Goal: Communication & Community: Share content

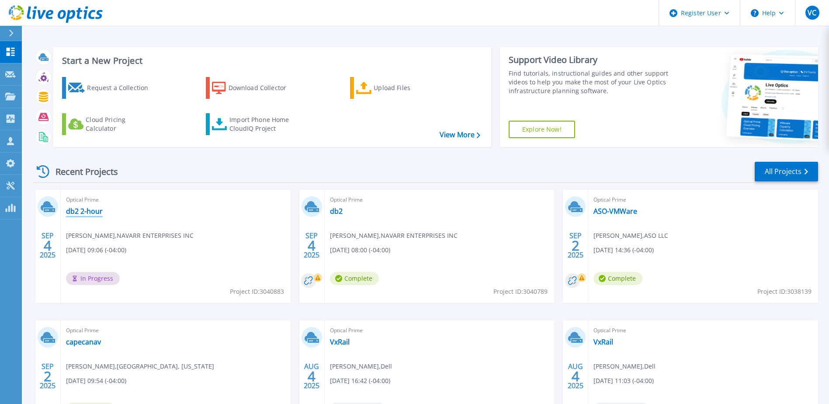
click at [90, 211] on link "db2 2-hour" at bounding box center [84, 211] width 37 height 9
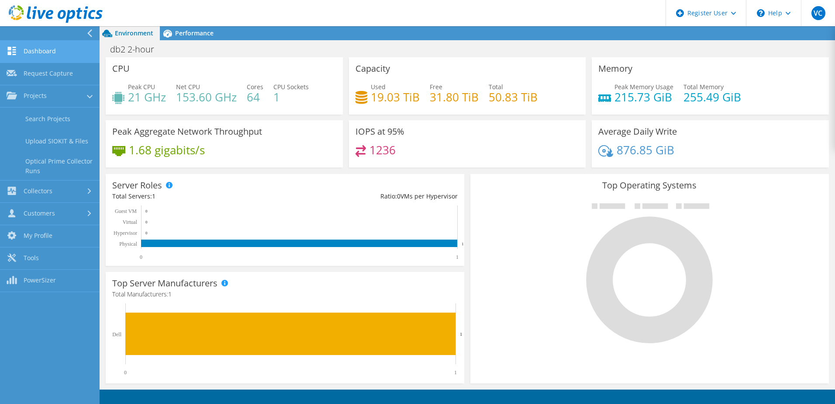
click at [31, 47] on link "Dashboard" at bounding box center [50, 52] width 100 height 22
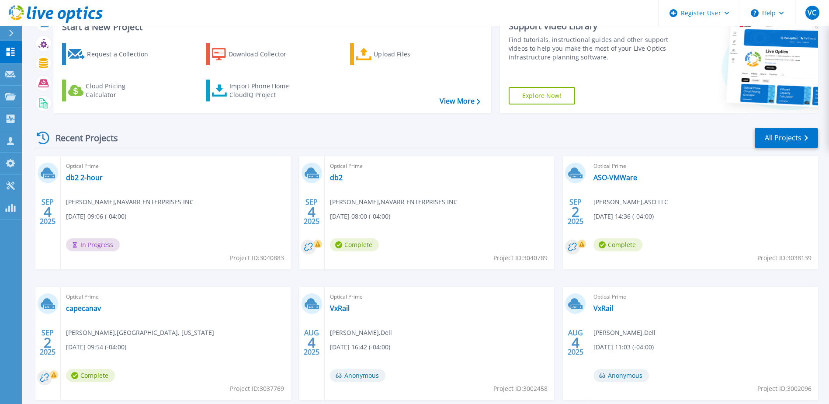
scroll to position [44, 0]
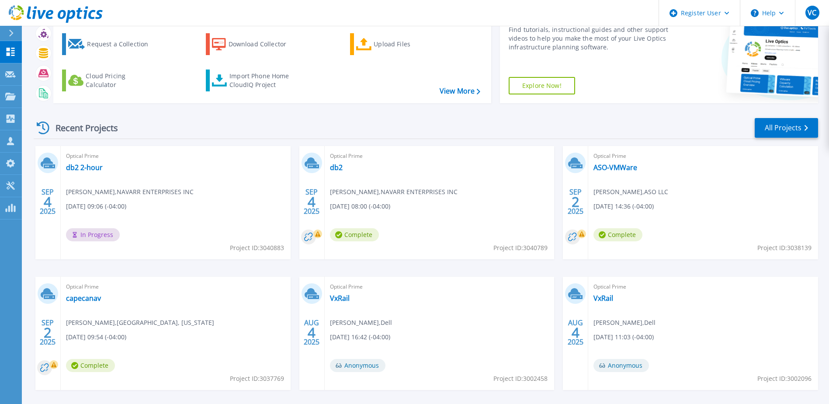
click at [152, 191] on span "Lee Johnson , NAVARR ENTERPRISES INC" at bounding box center [130, 192] width 128 height 10
click at [86, 164] on link "db2 2-hour" at bounding box center [84, 167] width 37 height 9
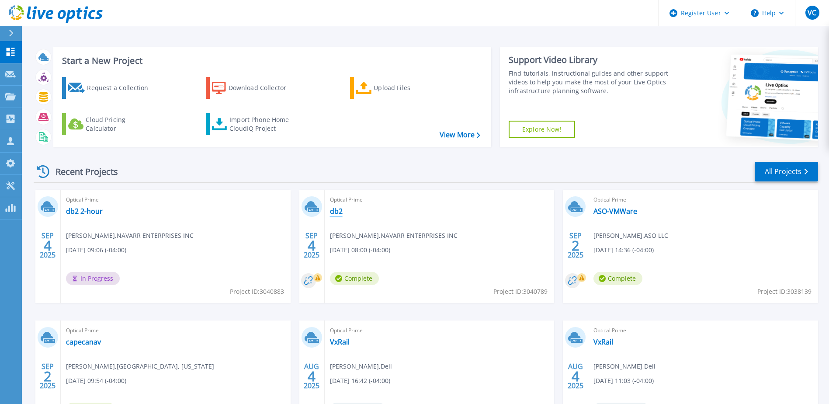
click at [340, 213] on link "db2" at bounding box center [336, 211] width 13 height 9
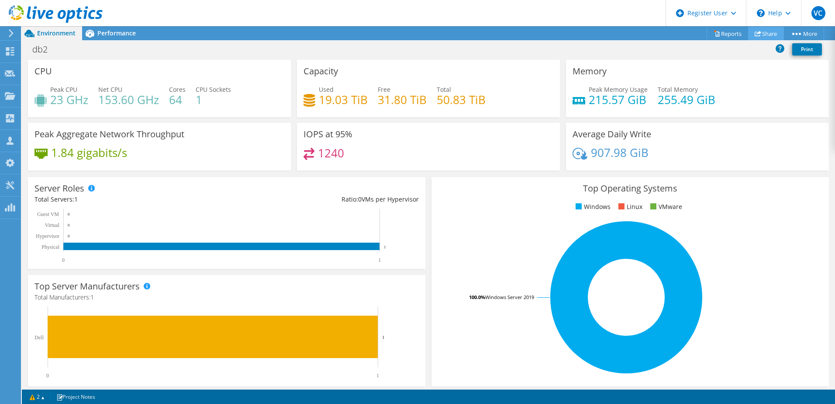
click at [756, 34] on icon at bounding box center [758, 33] width 7 height 7
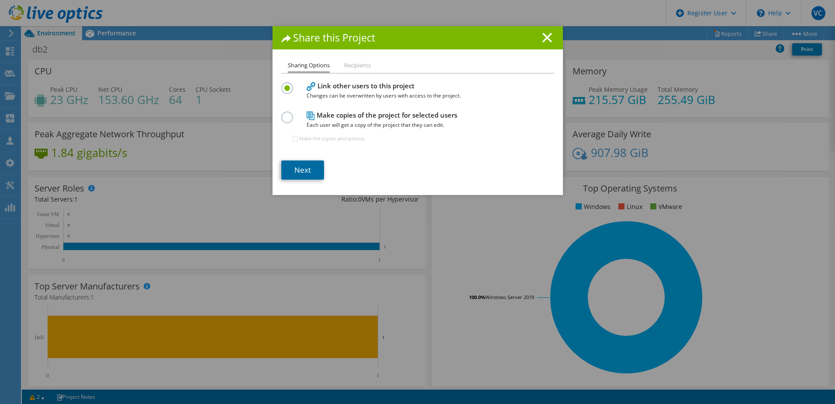
click at [304, 172] on link "Next" at bounding box center [302, 169] width 43 height 19
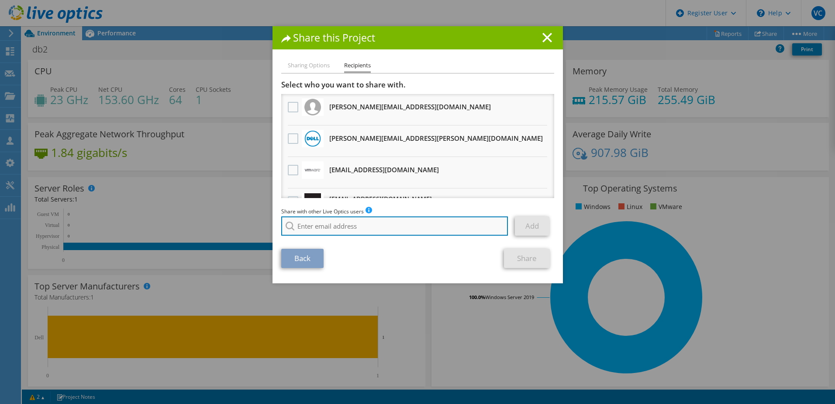
click at [347, 224] on input "search" at bounding box center [394, 225] width 227 height 19
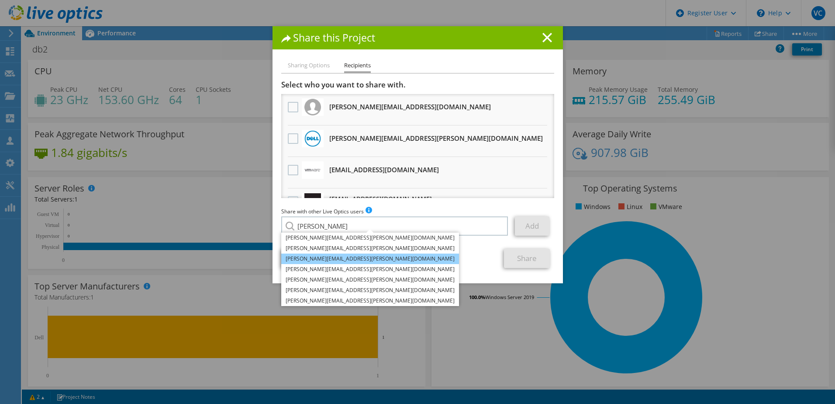
click at [327, 260] on li "[PERSON_NAME][EMAIL_ADDRESS][PERSON_NAME][DOMAIN_NAME]" at bounding box center [370, 258] width 178 height 10
type input "[PERSON_NAME][EMAIL_ADDRESS][PERSON_NAME][DOMAIN_NAME]"
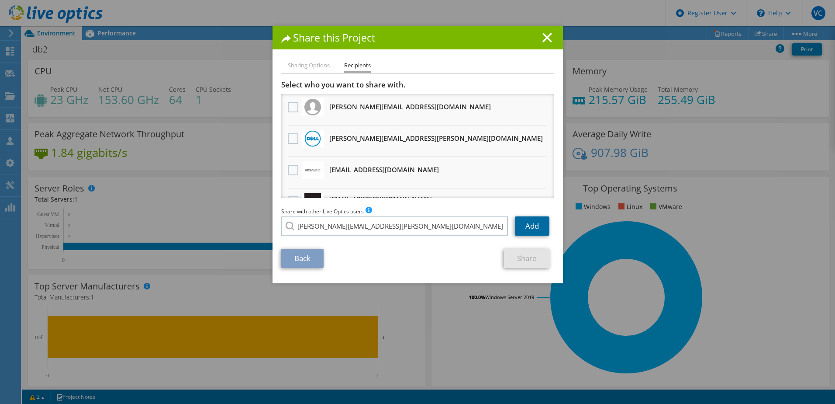
click at [533, 228] on link "Add" at bounding box center [532, 225] width 35 height 19
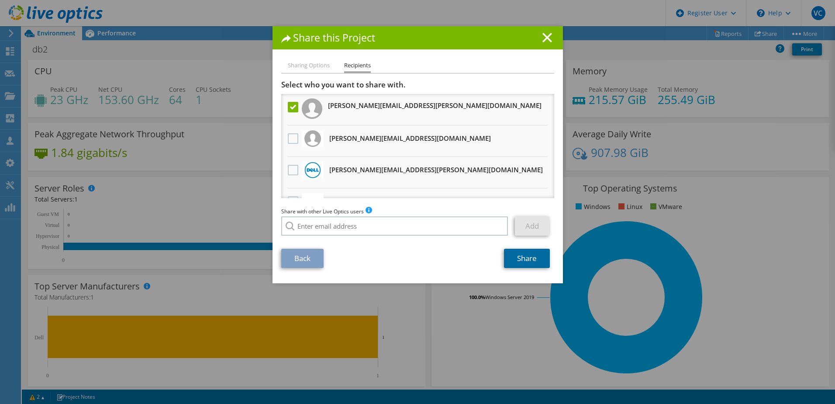
click at [531, 263] on link "Share" at bounding box center [527, 258] width 46 height 19
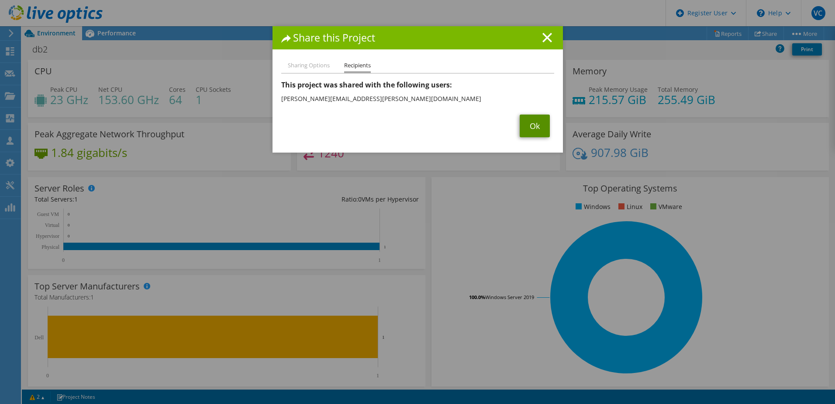
click at [539, 135] on link "Ok" at bounding box center [535, 125] width 30 height 23
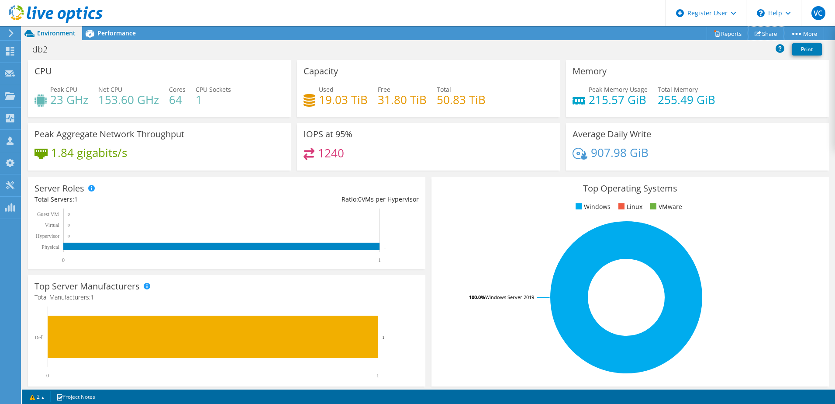
drag, startPoint x: 761, startPoint y: 34, endPoint x: 753, endPoint y: 36, distance: 8.6
click at [761, 34] on link "Share" at bounding box center [766, 34] width 36 height 14
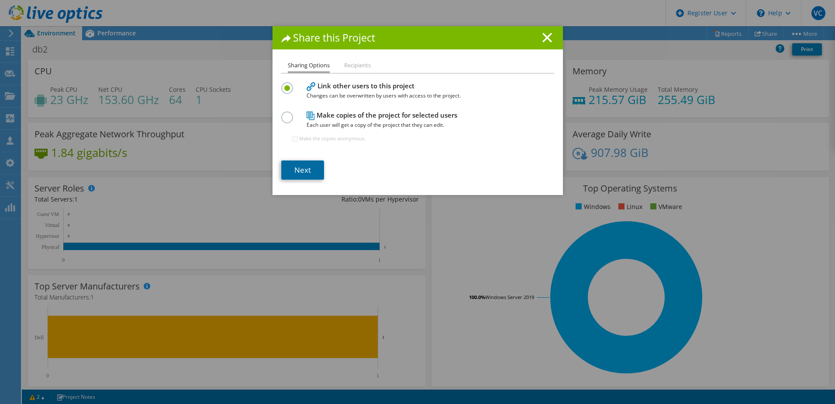
click at [303, 171] on link "Next" at bounding box center [302, 169] width 43 height 19
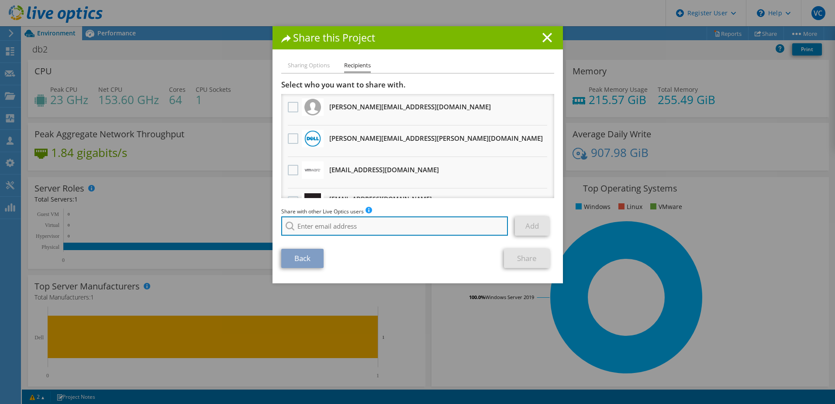
click at [355, 231] on input "search" at bounding box center [394, 225] width 227 height 19
paste input "[PERSON_NAME] <[PERSON_NAME][EMAIL_ADDRESS][PERSON_NAME][DOMAIN_NAME]>"
type input "[PERSON_NAME] <[PERSON_NAME][EMAIL_ADDRESS][PERSON_NAME][DOMAIN_NAME]>"
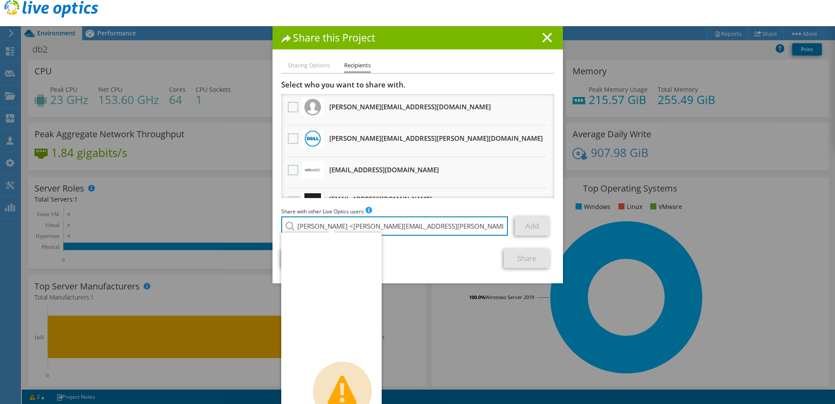
drag, startPoint x: 336, startPoint y: 226, endPoint x: 263, endPoint y: 229, distance: 73.0
click at [263, 229] on div "Share this Project Sharing Options Recipients Link other users to this project …" at bounding box center [417, 201] width 835 height 351
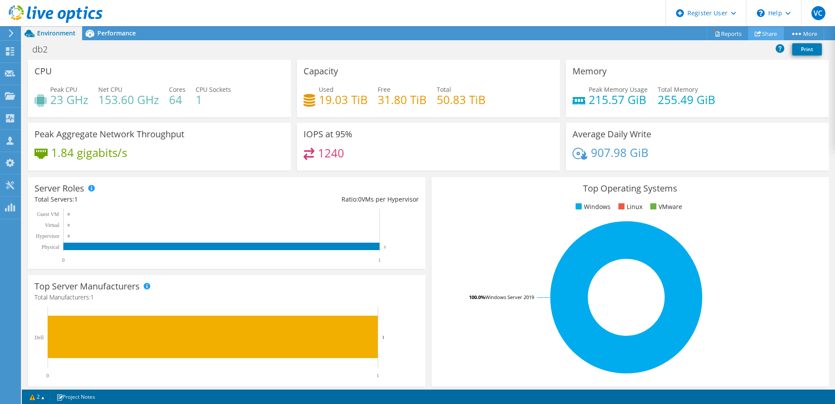
click at [773, 33] on link "Share" at bounding box center [766, 34] width 36 height 14
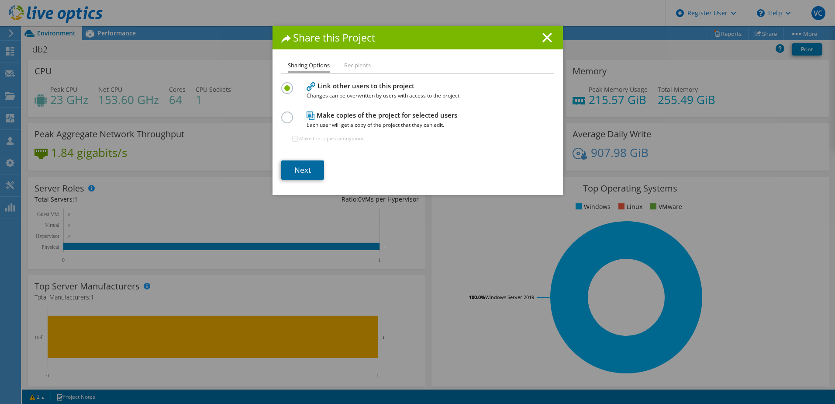
click at [294, 179] on link "Next" at bounding box center [302, 169] width 43 height 19
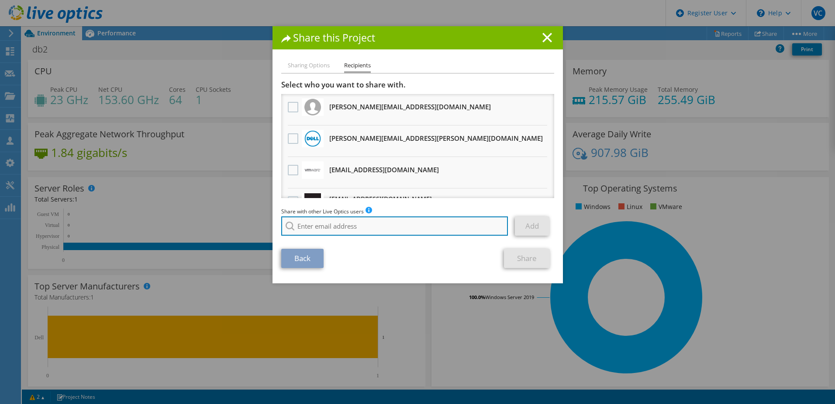
click at [340, 221] on input "search" at bounding box center [394, 225] width 227 height 19
paste input "[PERSON_NAME] <[PERSON_NAME][EMAIL_ADDRESS][PERSON_NAME][DOMAIN_NAME]>"
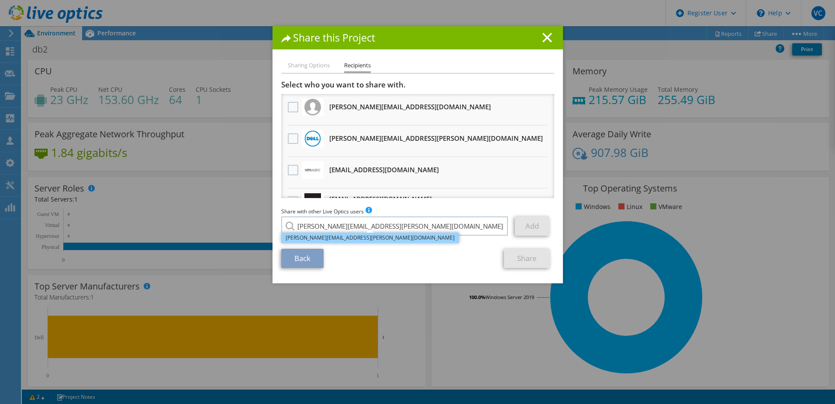
click at [352, 240] on li "[PERSON_NAME][EMAIL_ADDRESS][PERSON_NAME][DOMAIN_NAME]" at bounding box center [370, 237] width 178 height 10
type input "[PERSON_NAME][EMAIL_ADDRESS][PERSON_NAME][DOMAIN_NAME]"
click at [522, 224] on link "Add" at bounding box center [532, 225] width 35 height 19
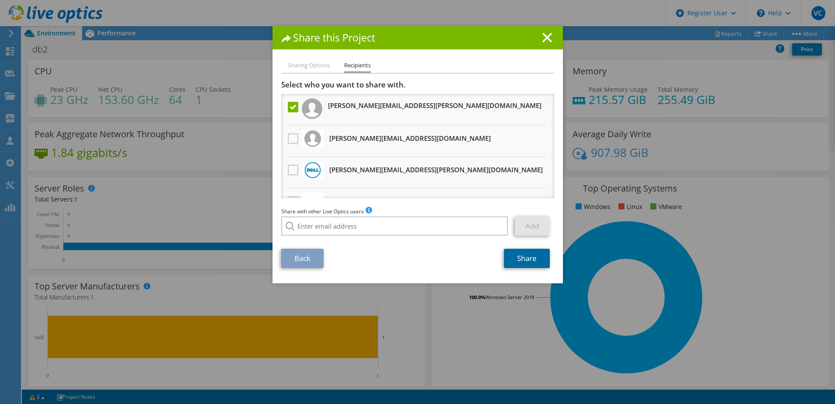
click at [525, 261] on link "Share" at bounding box center [527, 258] width 46 height 19
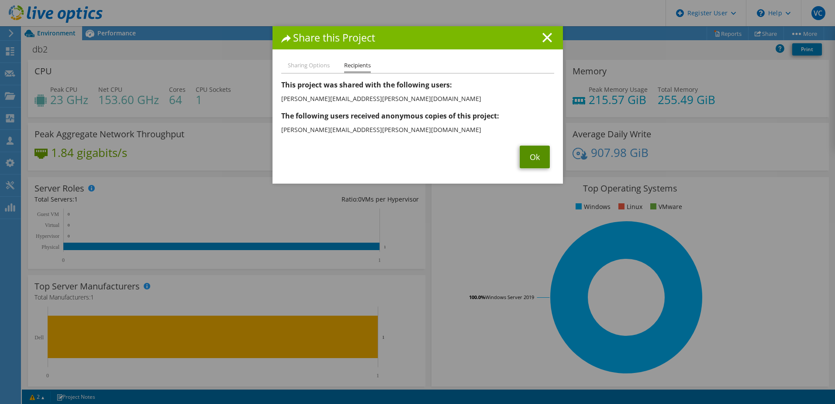
drag, startPoint x: 536, startPoint y: 152, endPoint x: 529, endPoint y: 159, distance: 9.9
click at [536, 152] on link "Ok" at bounding box center [535, 156] width 30 height 23
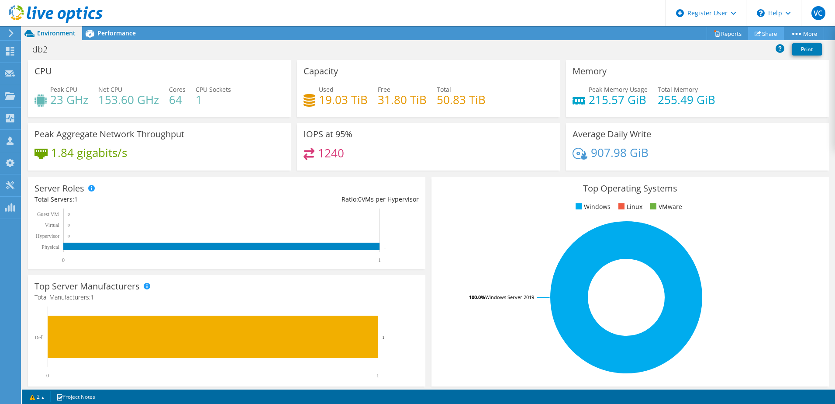
click at [771, 28] on link "Share" at bounding box center [766, 34] width 36 height 14
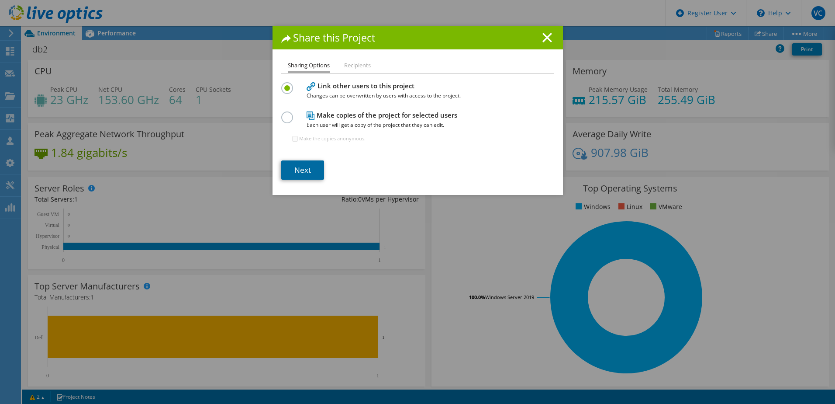
click at [294, 167] on link "Next" at bounding box center [302, 169] width 43 height 19
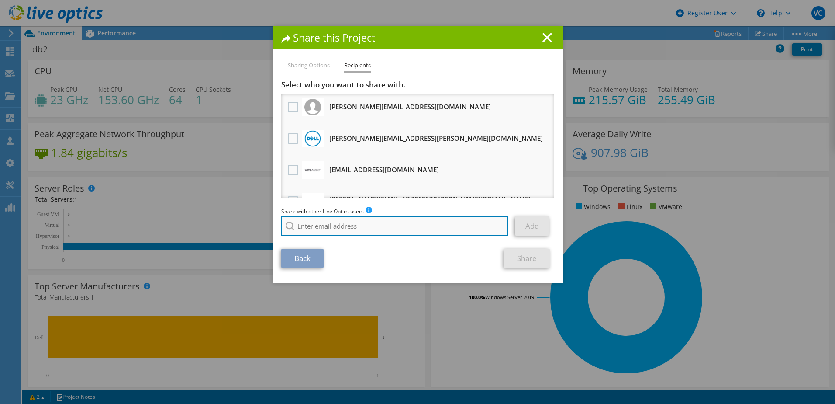
click at [310, 224] on input "search" at bounding box center [394, 225] width 227 height 19
paste input "[PERSON_NAME][EMAIL_ADDRESS][PERSON_NAME][DOMAIN_NAME]"
type input "[PERSON_NAME][EMAIL_ADDRESS][PERSON_NAME][DOMAIN_NAME]"
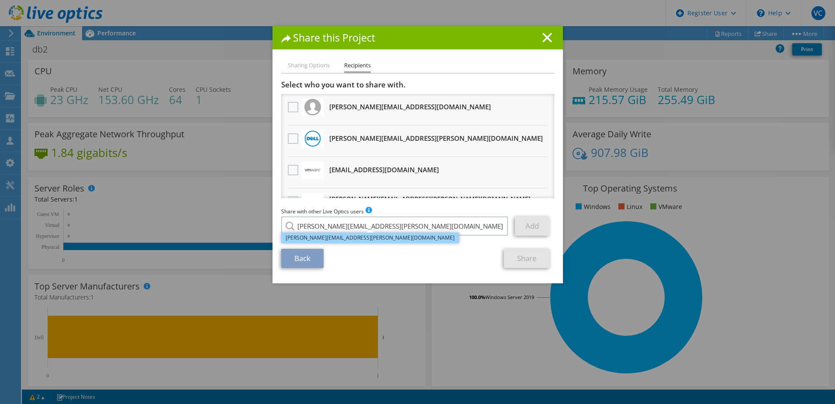
click at [338, 237] on li "[PERSON_NAME][EMAIL_ADDRESS][PERSON_NAME][DOMAIN_NAME]" at bounding box center [370, 237] width 178 height 10
click at [521, 228] on link "Add" at bounding box center [532, 225] width 35 height 19
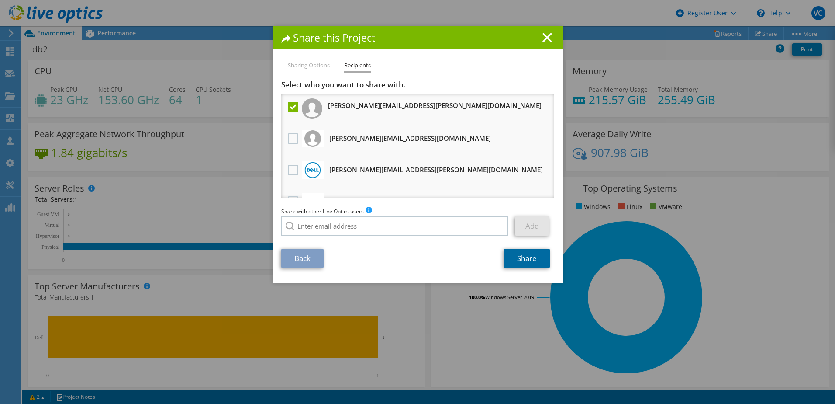
click at [528, 261] on link "Share" at bounding box center [527, 258] width 46 height 19
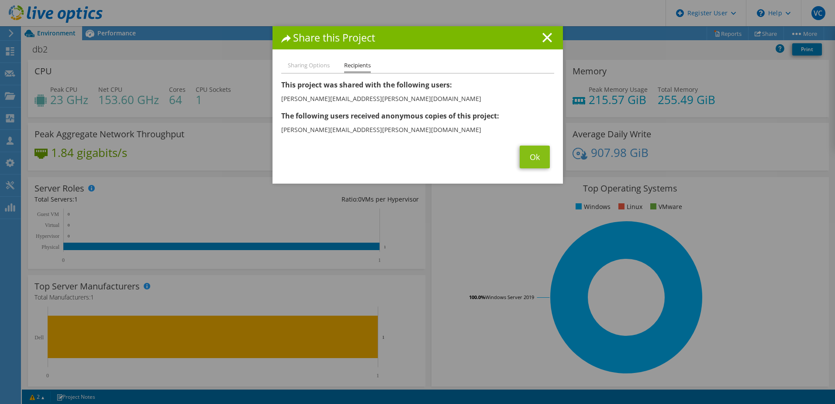
click at [718, 219] on div "Share this Project Sharing Options Recipients Link other users to this project …" at bounding box center [417, 201] width 835 height 351
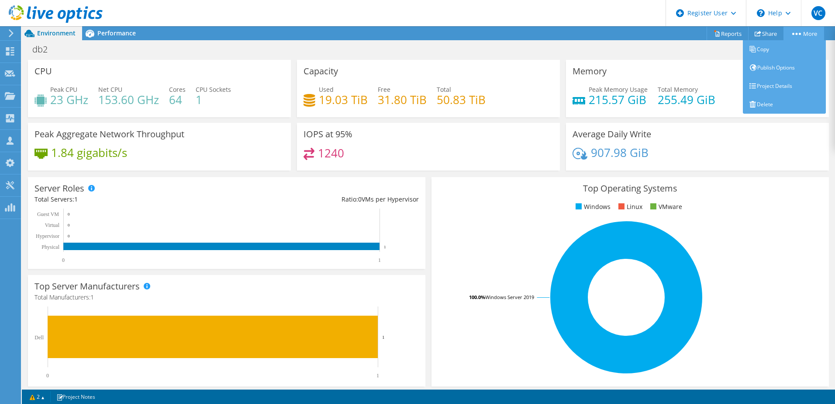
click at [793, 34] on circle at bounding box center [793, 34] width 2 height 2
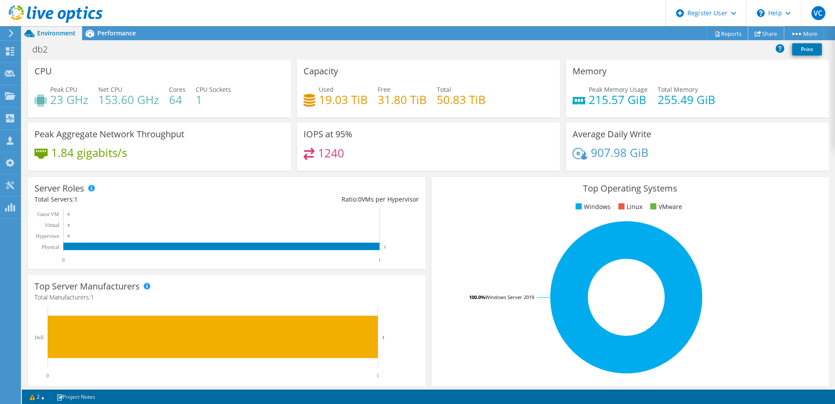
click at [760, 32] on link "Share" at bounding box center [766, 34] width 36 height 14
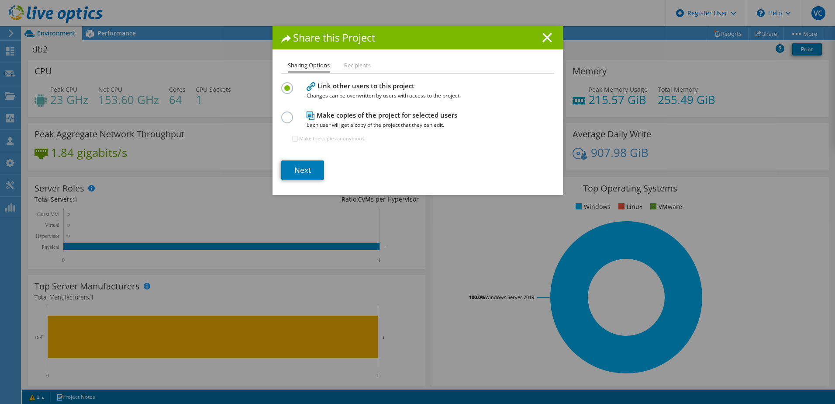
click at [548, 37] on icon at bounding box center [547, 38] width 10 height 10
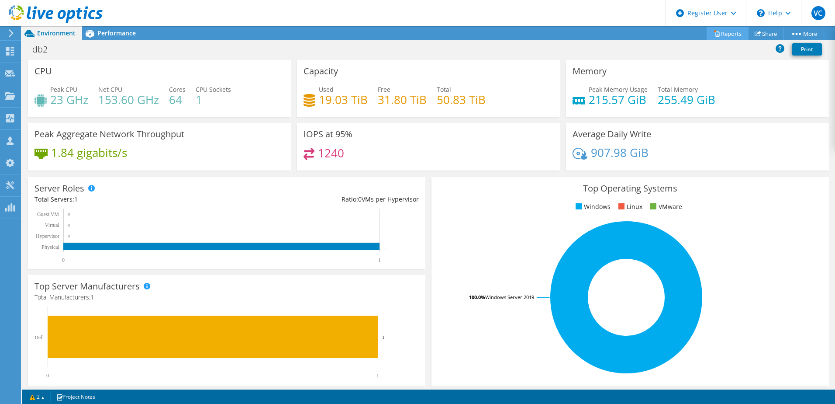
click at [716, 32] on link "Reports" at bounding box center [728, 34] width 42 height 14
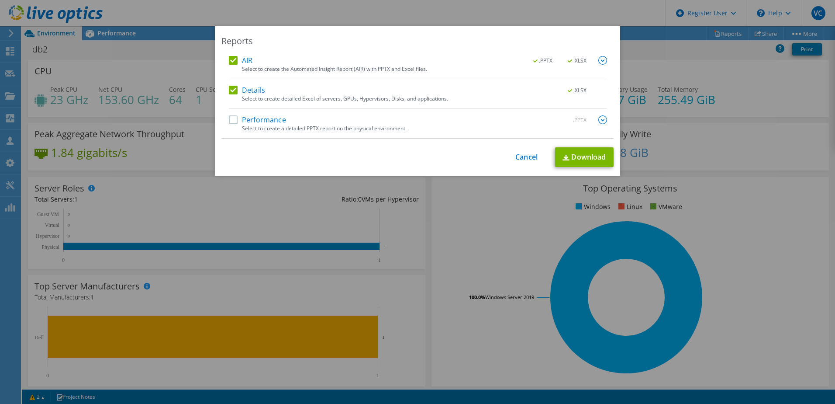
click at [276, 120] on label "Performance" at bounding box center [257, 119] width 57 height 9
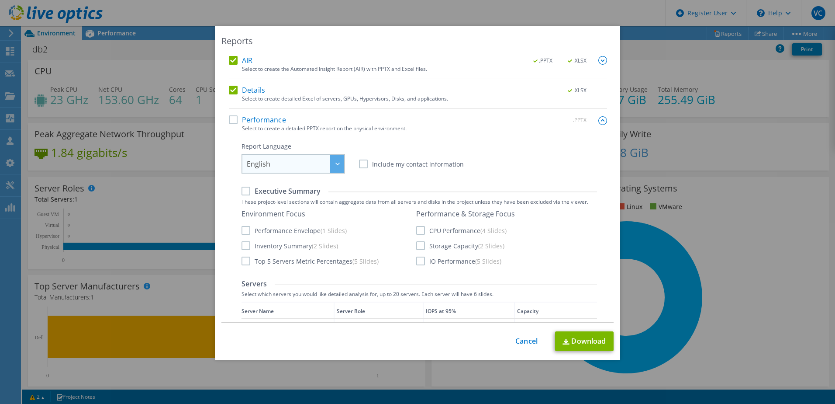
drag, startPoint x: 231, startPoint y: 116, endPoint x: 312, endPoint y: 158, distance: 91.4
click at [231, 116] on label "Performance" at bounding box center [257, 119] width 57 height 9
click at [0, 0] on input "Performance" at bounding box center [0, 0] width 0 height 0
click at [566, 329] on div "Reports AIR .PPTX .XLSX Select to create the Automated Insight Report (AIR) wit…" at bounding box center [417, 192] width 405 height 333
click at [569, 339] on link "Download" at bounding box center [584, 341] width 59 height 20
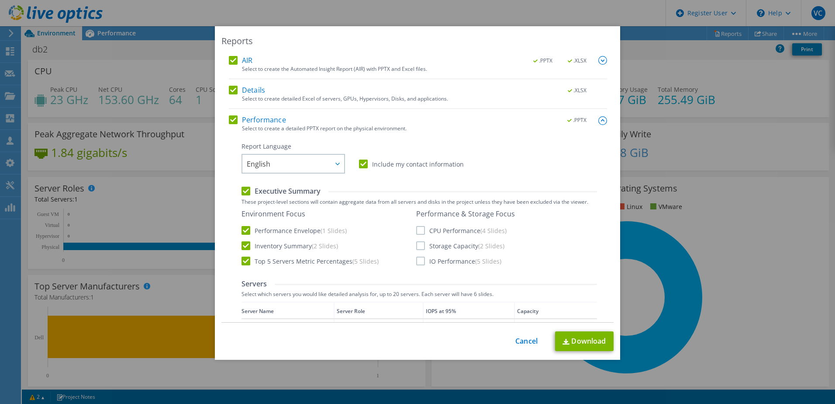
drag, startPoint x: 723, startPoint y: 259, endPoint x: 699, endPoint y: 252, distance: 24.8
click at [717, 257] on div "Reports AIR .PPTX .XLSX Select to create the Automated Insight Report (AIR) wit…" at bounding box center [417, 201] width 835 height 351
